Goal: Task Accomplishment & Management: Manage account settings

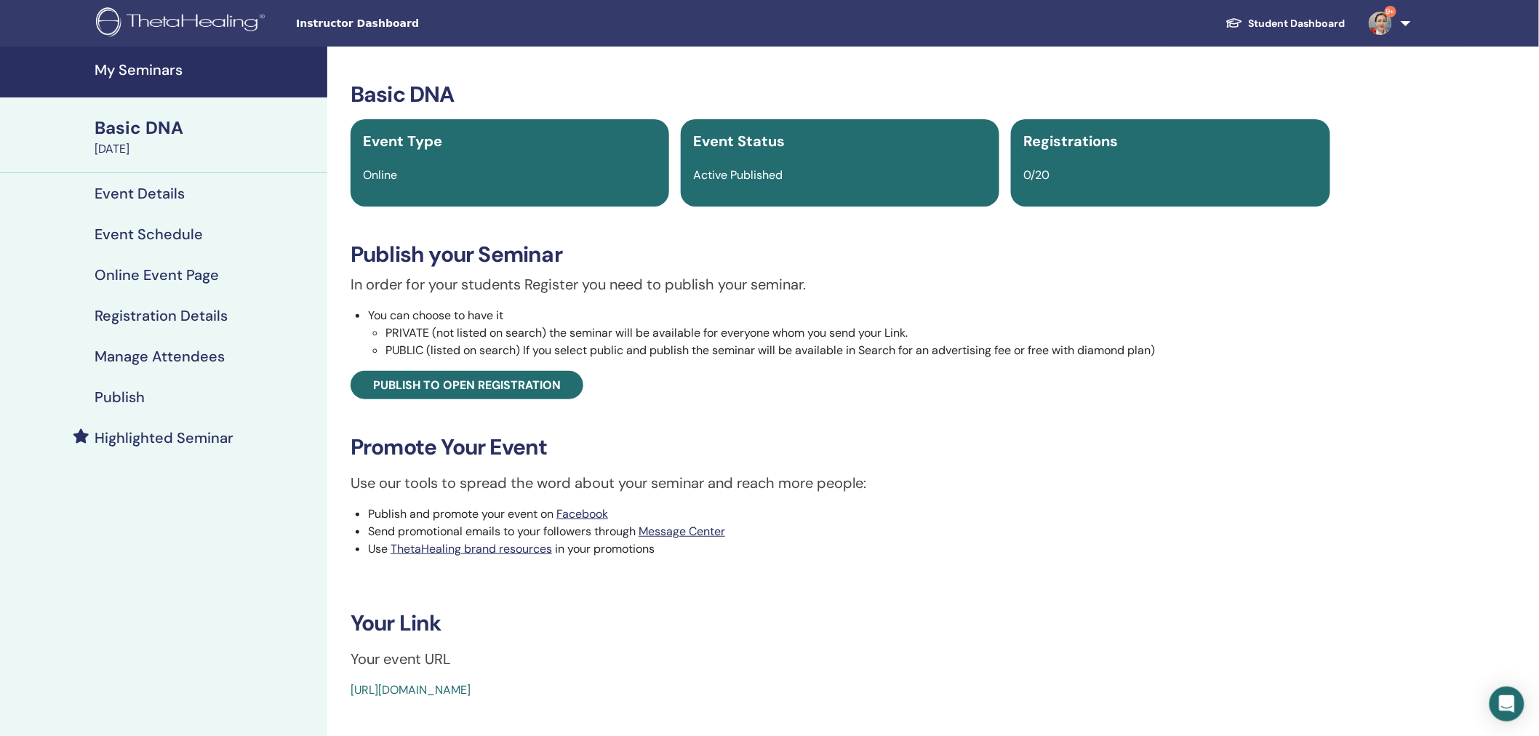
click at [224, 17] on img at bounding box center [183, 23] width 174 height 33
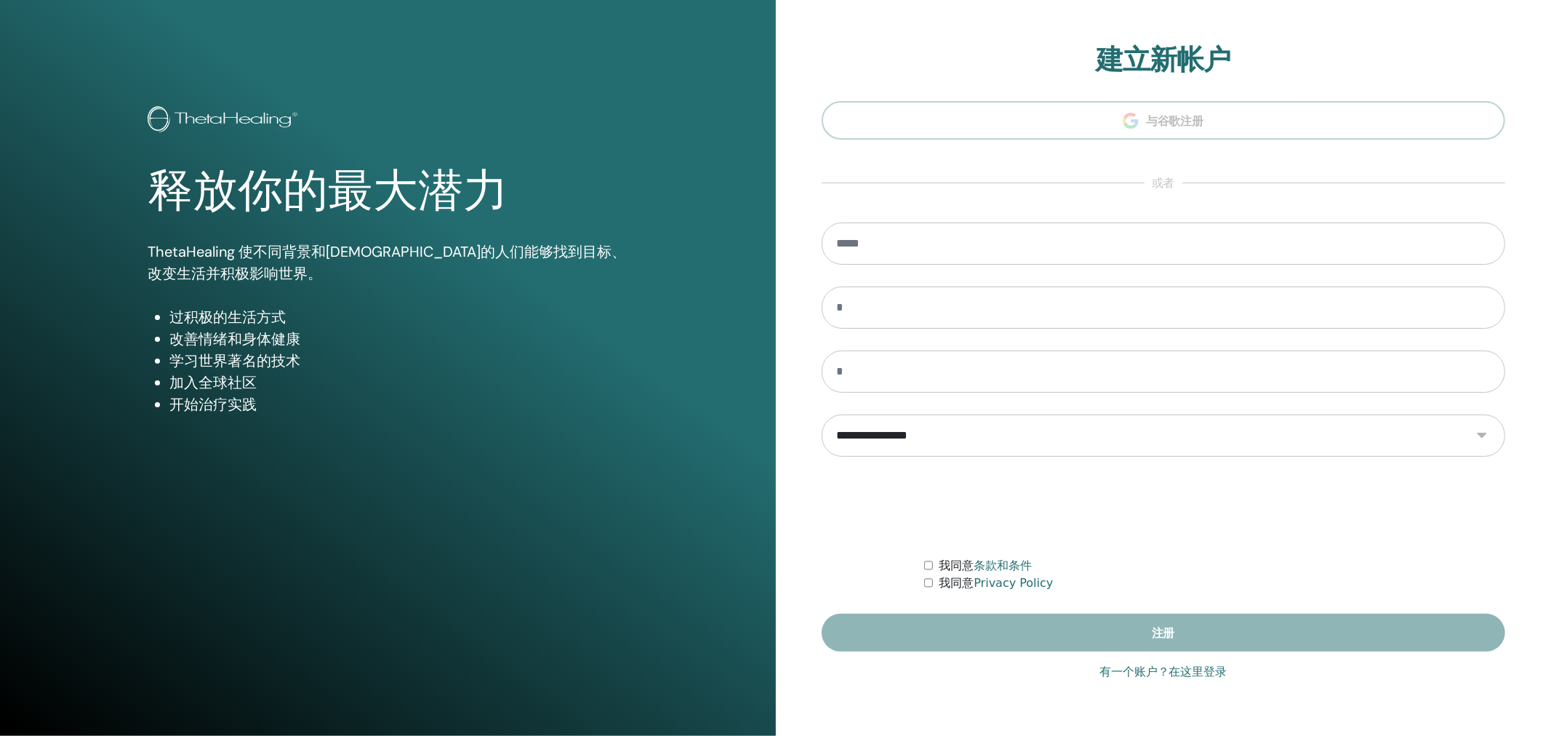
type input "**********"
click at [1150, 672] on link "有一个账户？在这里登录" at bounding box center [1163, 671] width 128 height 17
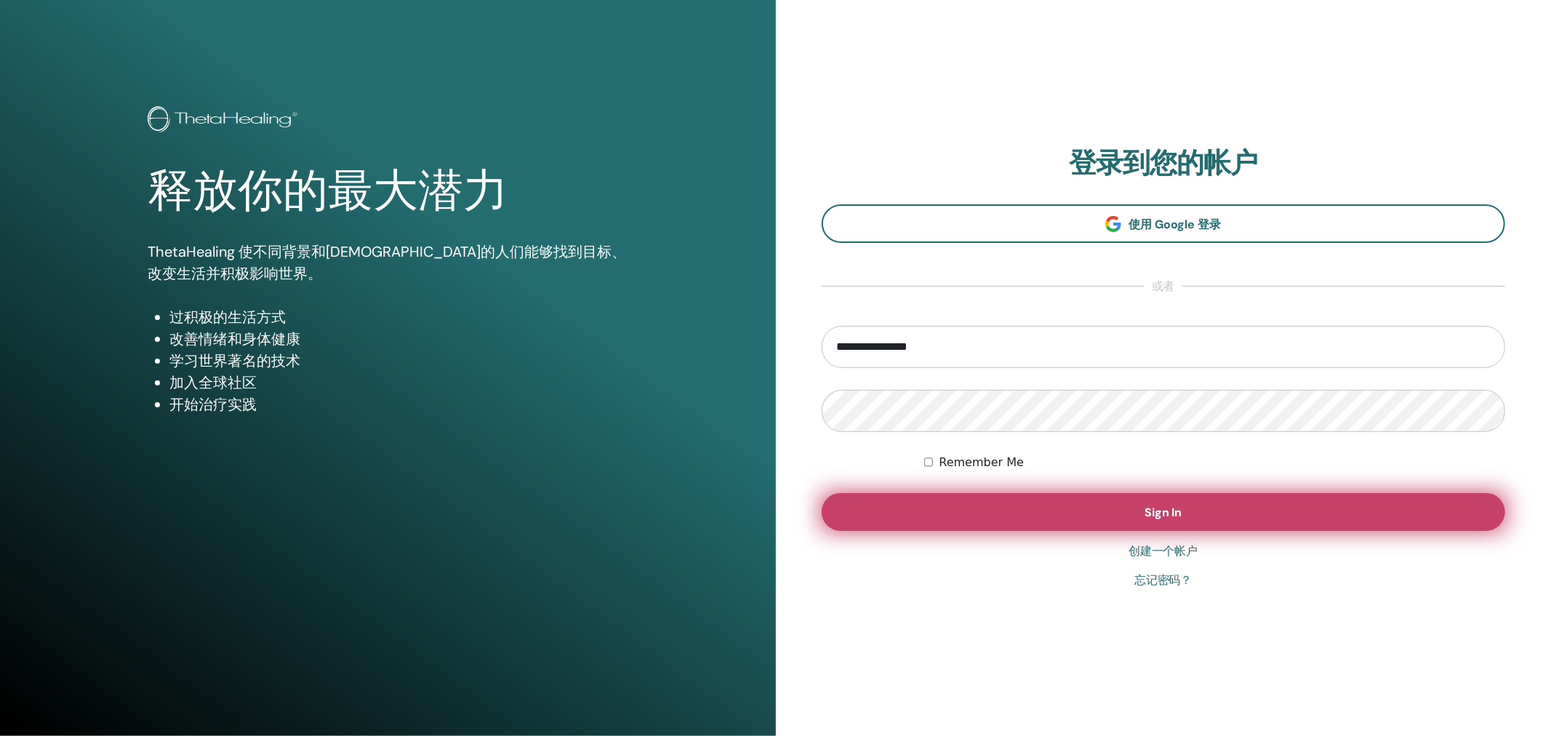
click at [1038, 522] on button "Sign In" at bounding box center [1164, 512] width 684 height 38
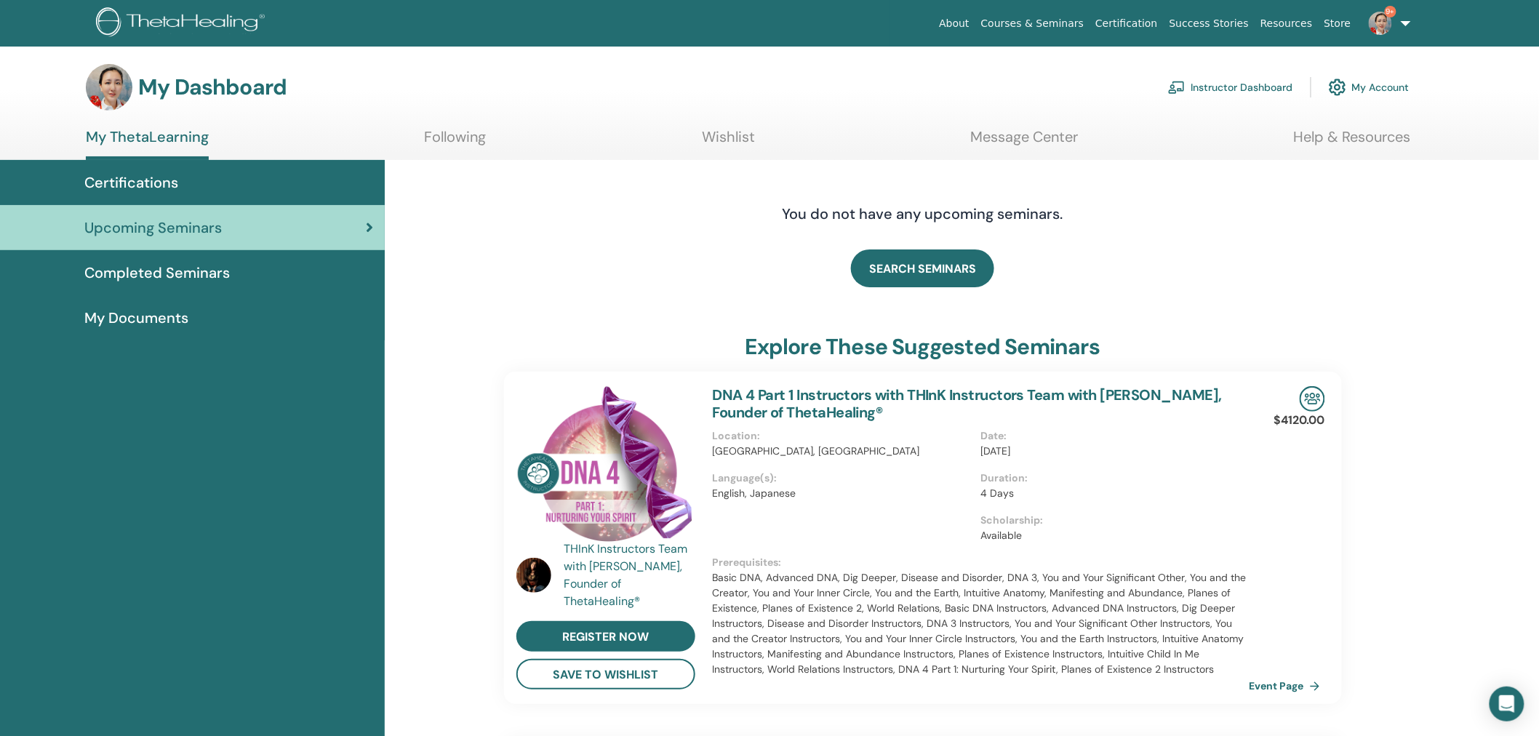
click at [1238, 89] on link "Instructor Dashboard" at bounding box center [1230, 87] width 125 height 32
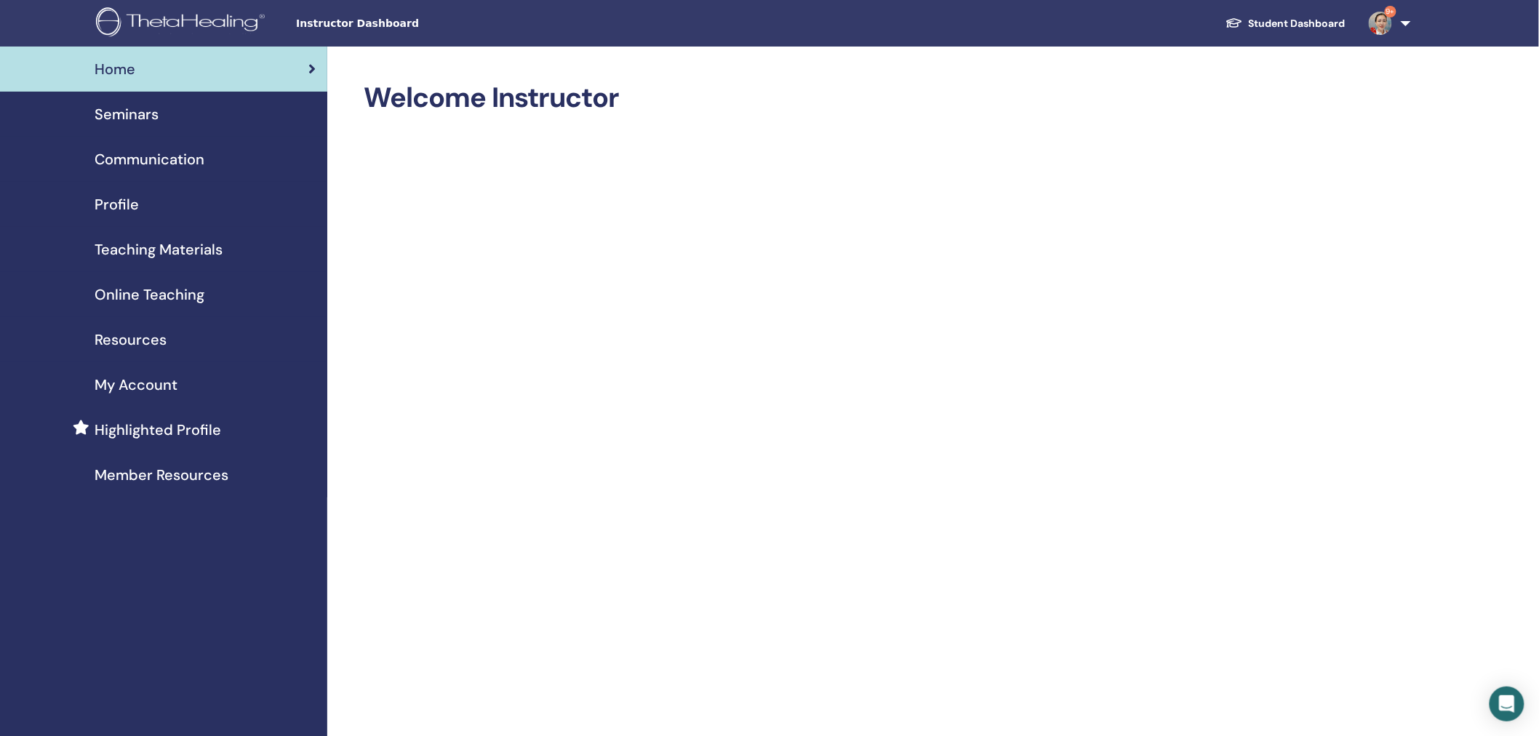
click at [151, 115] on span "Seminars" at bounding box center [127, 114] width 64 height 22
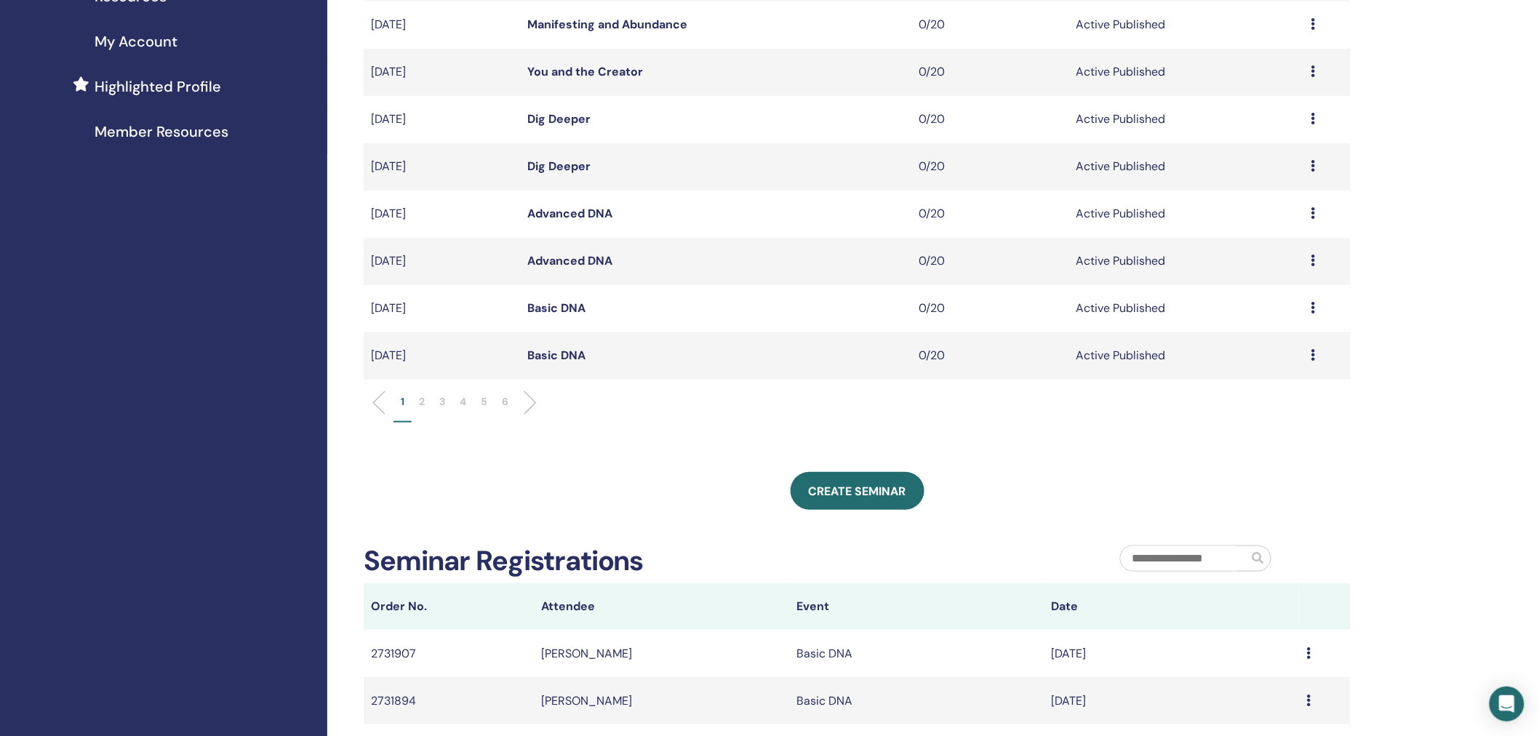
scroll to position [302, 0]
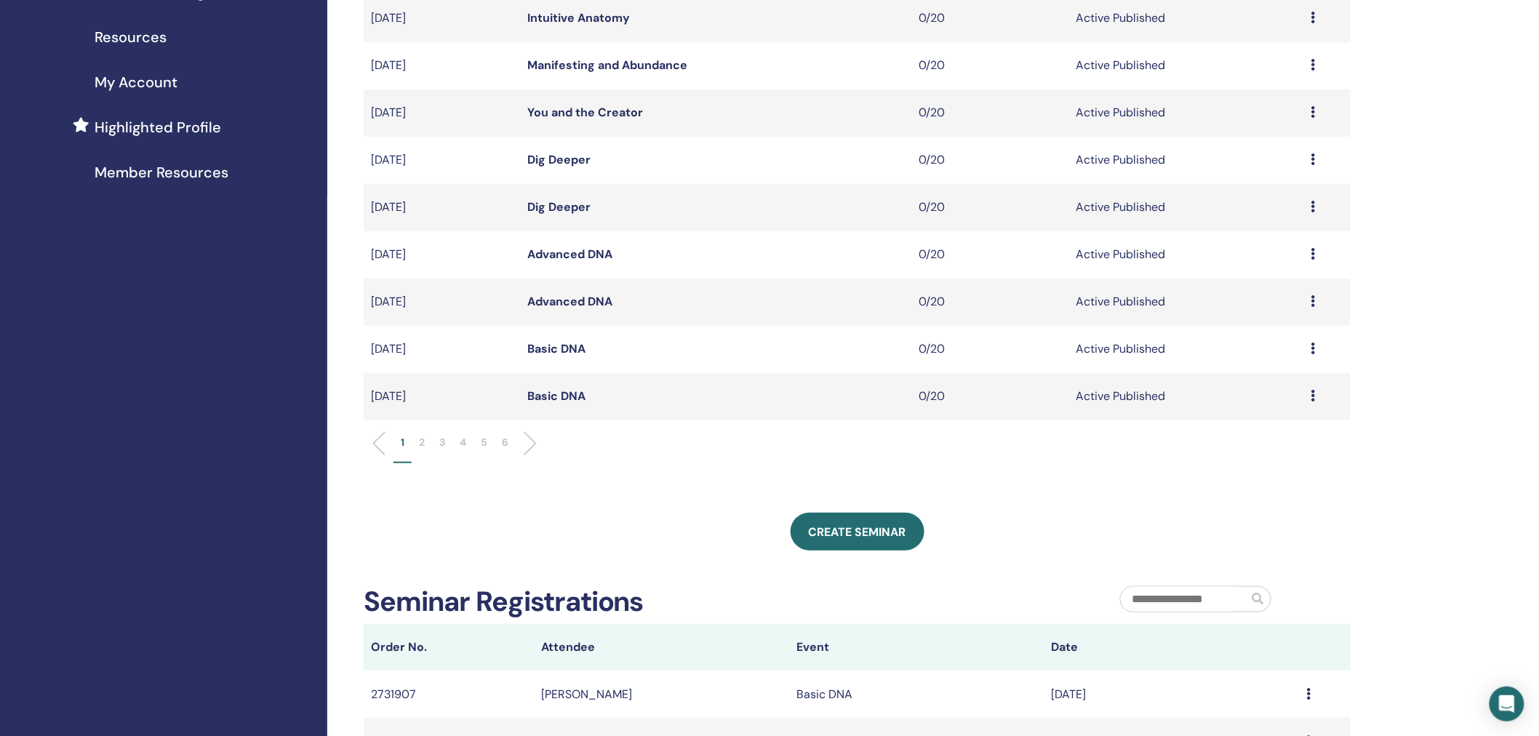
click at [417, 441] on li "2" at bounding box center [422, 449] width 20 height 28
click at [564, 304] on link "Basic DNA" at bounding box center [556, 301] width 58 height 15
